Goal: Navigation & Orientation: Find specific page/section

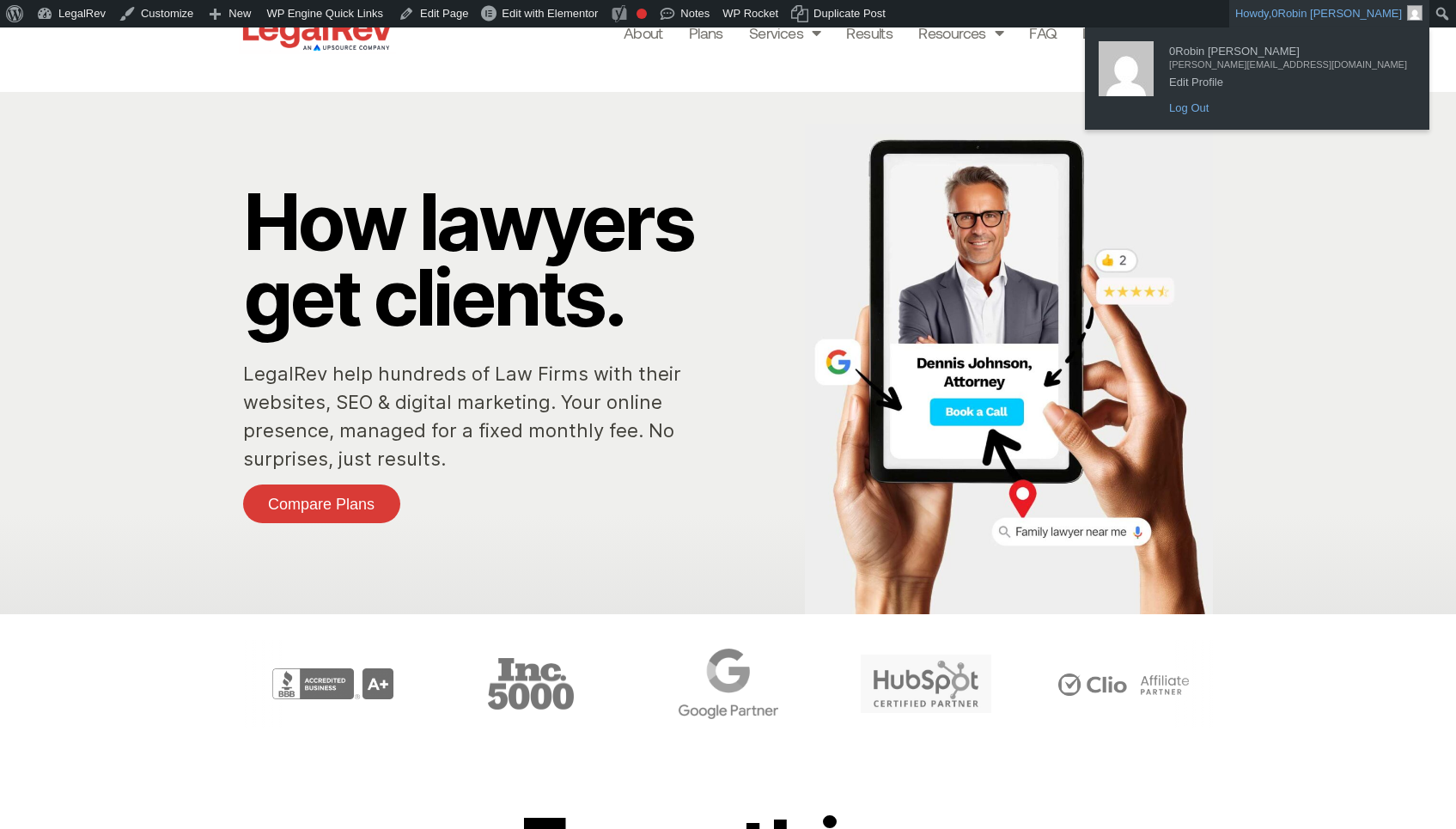
click at [1315, 106] on link "Log Out" at bounding box center [1289, 109] width 255 height 22
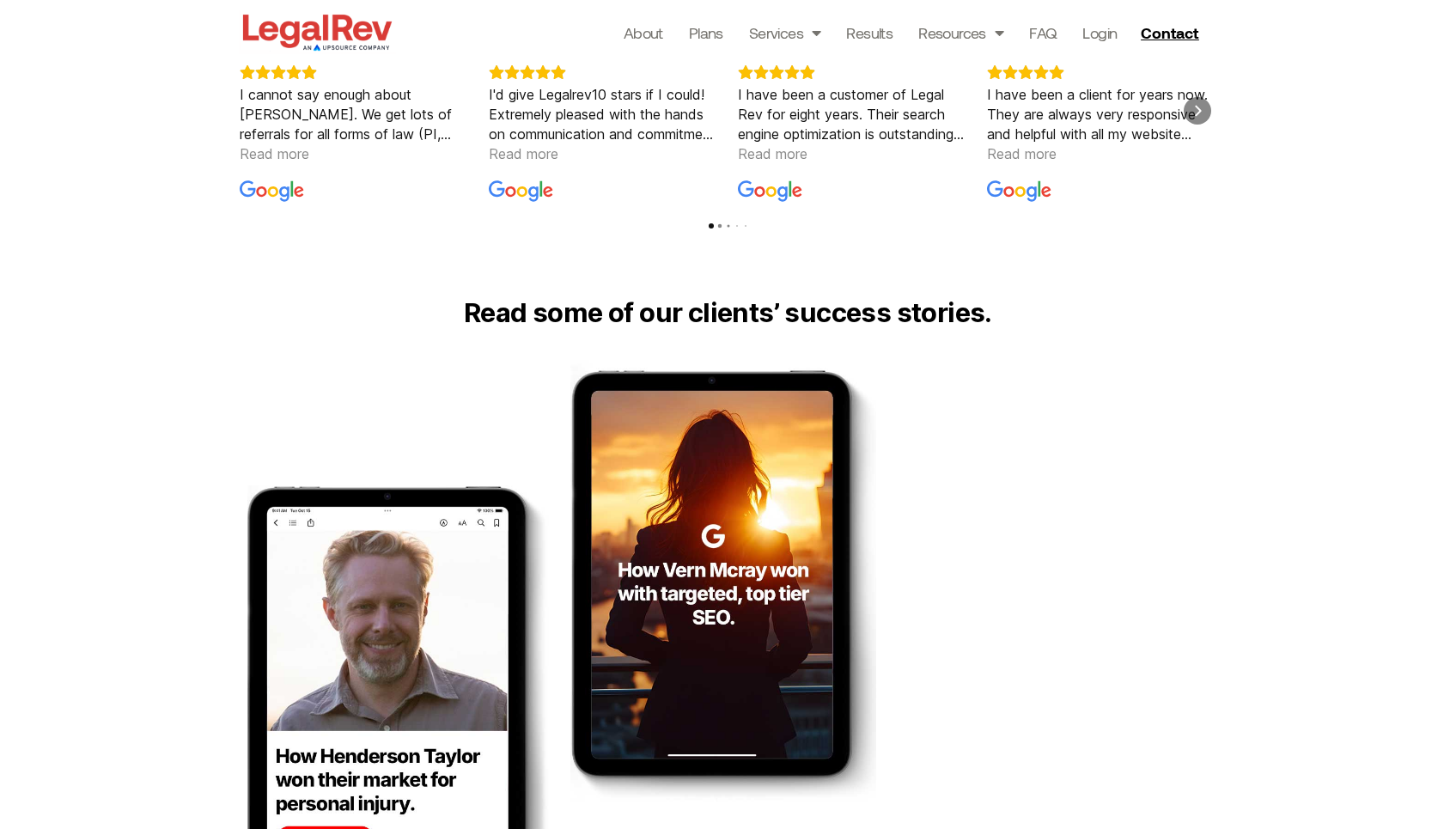
scroll to position [2758, 0]
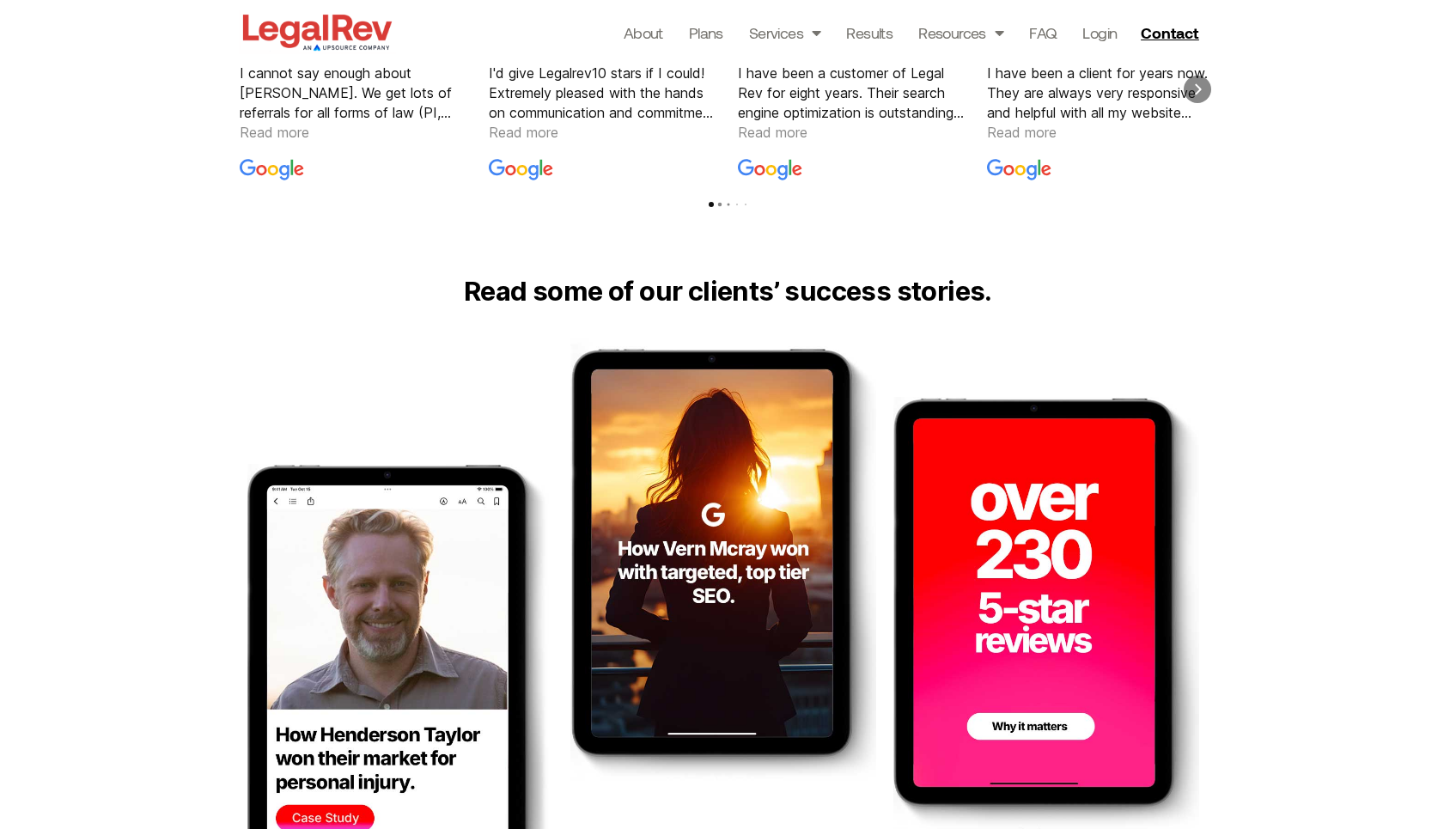
click at [517, 199] on span "Read Reviews" at bounding box center [516, 207] width 110 height 17
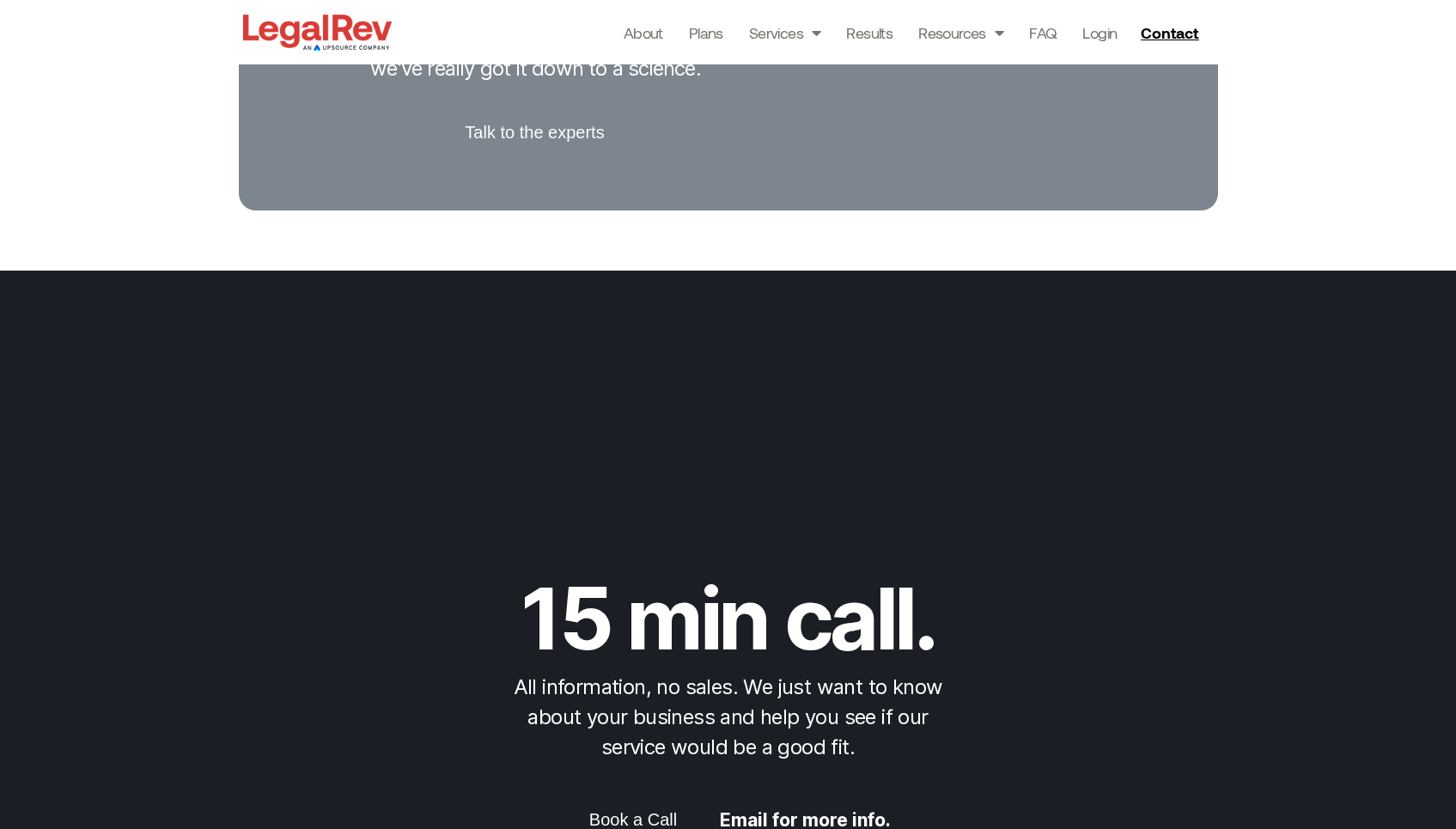
scroll to position [4705, 0]
